Goal: Navigation & Orientation: Find specific page/section

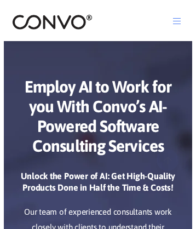
scroll to position [5408, 0]
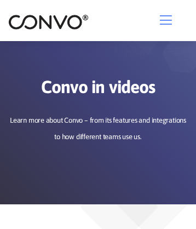
scroll to position [1447, 0]
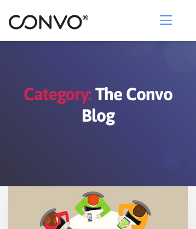
scroll to position [227, 0]
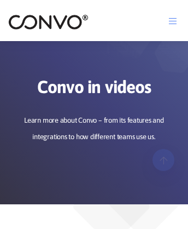
scroll to position [1146, 0]
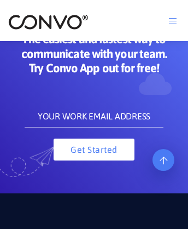
scroll to position [1221, 0]
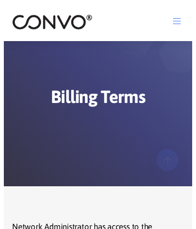
scroll to position [2142, 0]
